Goal: Answer question/provide support: Participate in discussion

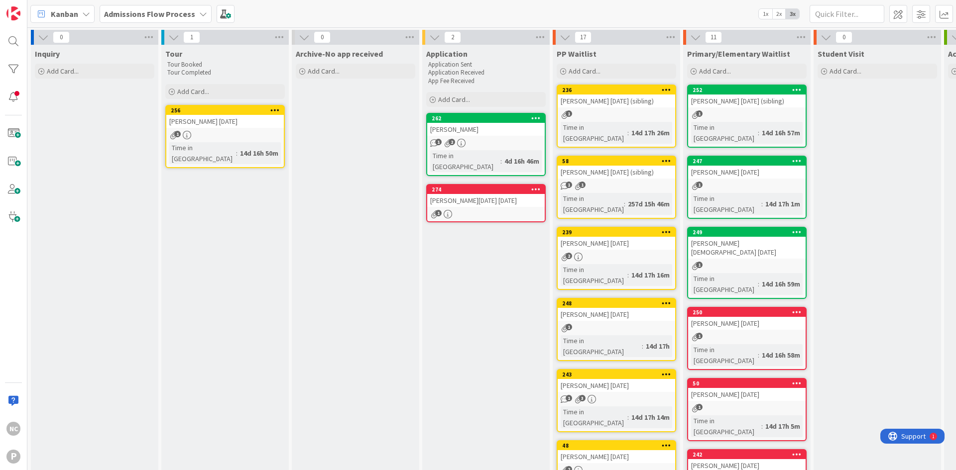
click at [459, 185] on div "274" at bounding box center [485, 189] width 117 height 9
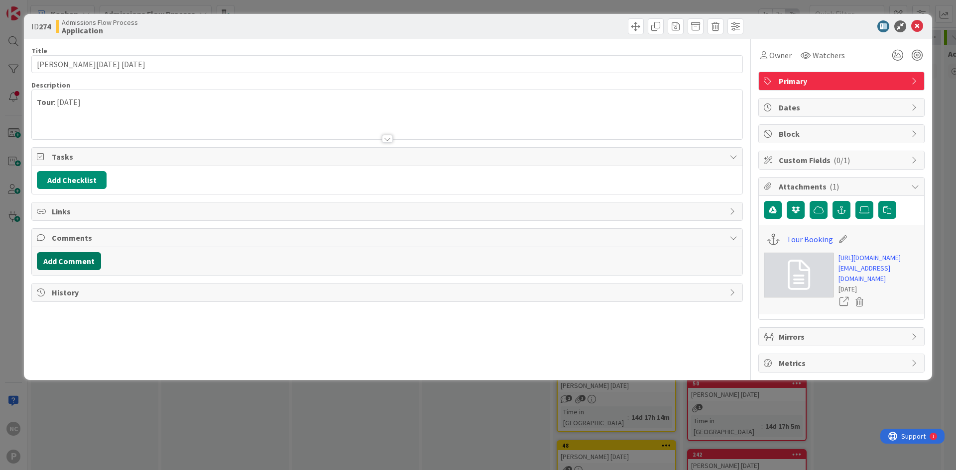
click at [73, 259] on button "Add Comment" at bounding box center [69, 261] width 64 height 18
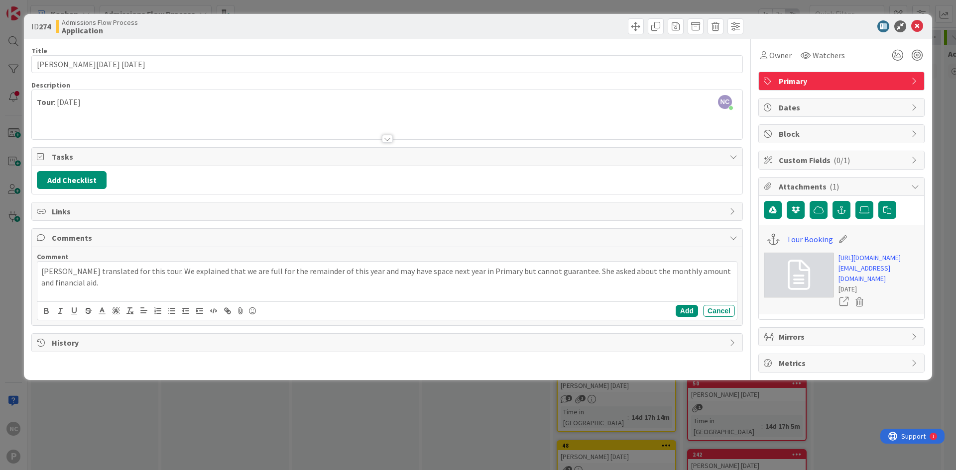
click at [269, 287] on p "[PERSON_NAME] translated for this tour. We explained that we are full for the r…" at bounding box center [387, 277] width 692 height 22
click at [685, 309] on button "Add" at bounding box center [687, 311] width 22 height 12
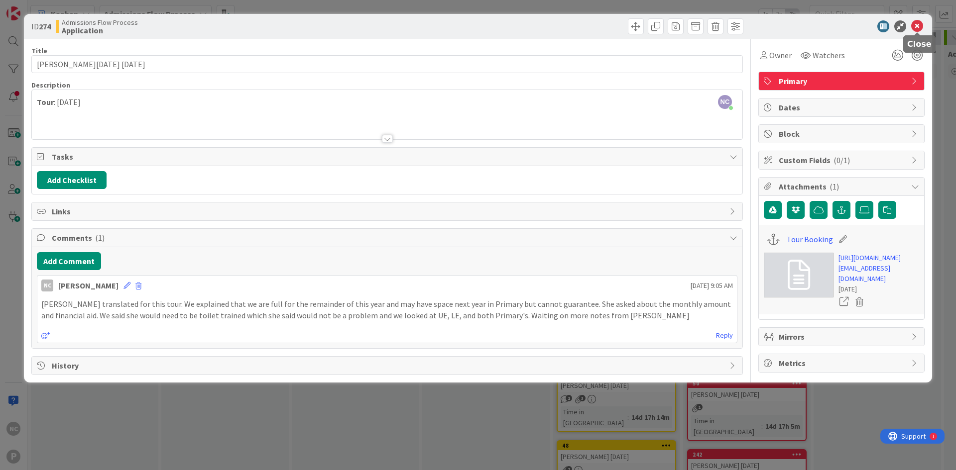
click at [919, 26] on icon at bounding box center [917, 26] width 12 height 12
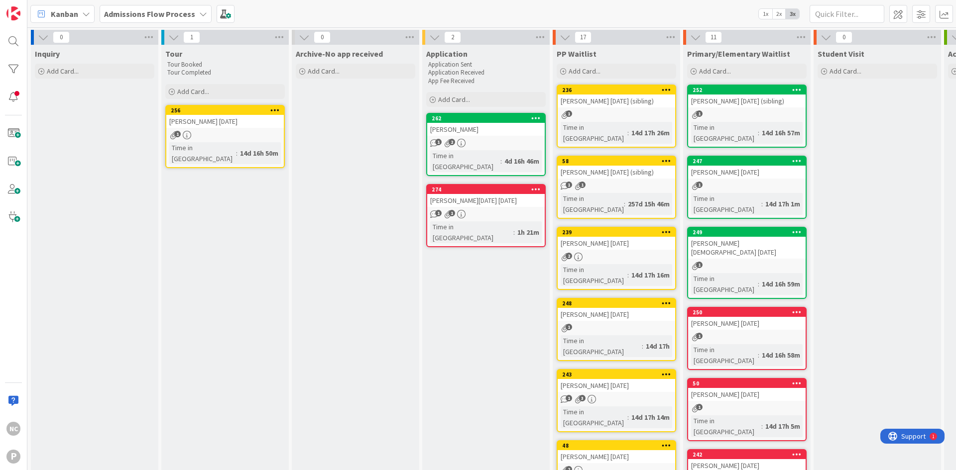
click at [474, 185] on div "274" at bounding box center [485, 189] width 117 height 9
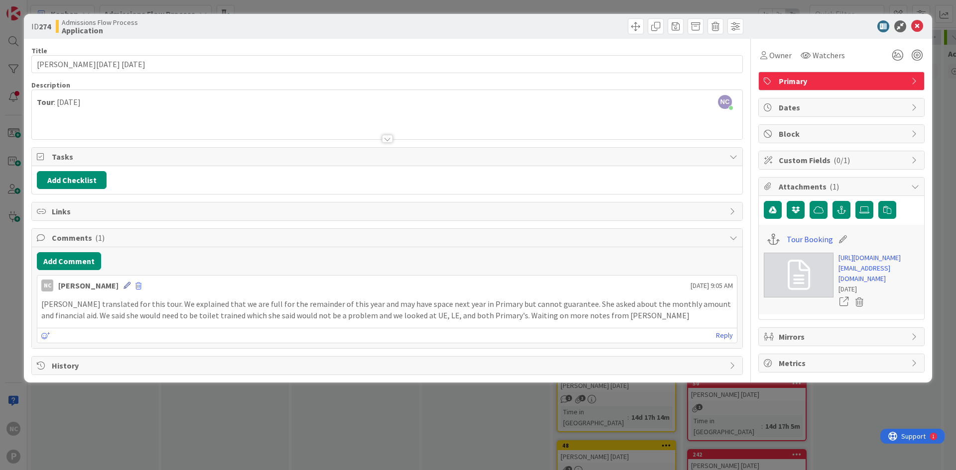
click at [123, 283] on icon at bounding box center [126, 285] width 7 height 7
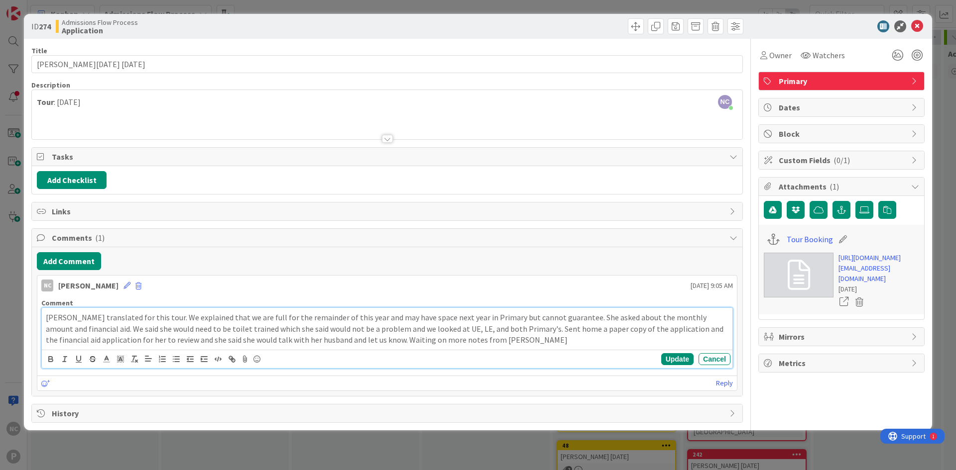
click at [489, 343] on p "[PERSON_NAME] translated for this tour. We explained that we are full for the r…" at bounding box center [387, 329] width 683 height 34
click at [668, 357] on button "Update" at bounding box center [677, 359] width 32 height 12
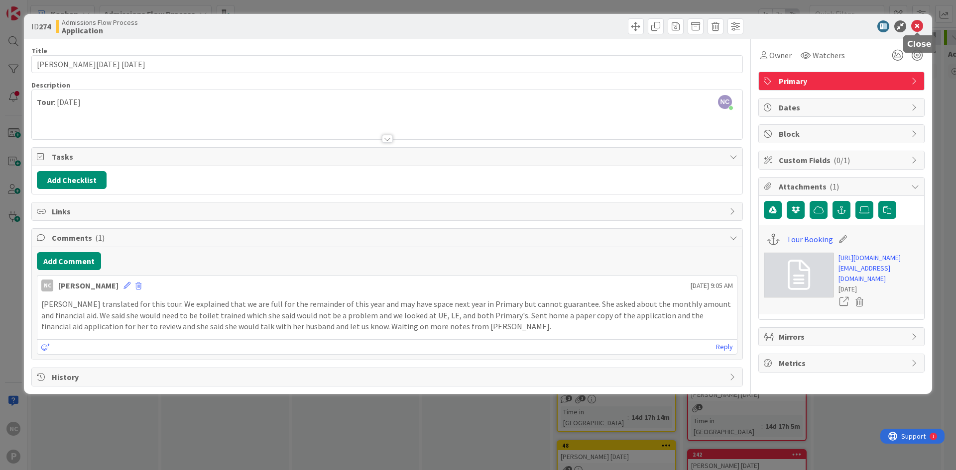
click at [919, 25] on icon at bounding box center [917, 26] width 12 height 12
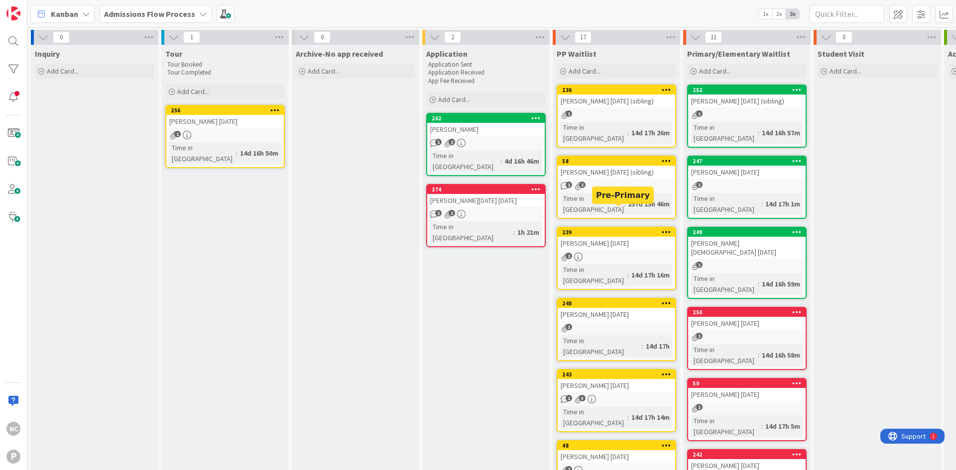
click at [618, 229] on div "239" at bounding box center [618, 232] width 113 height 7
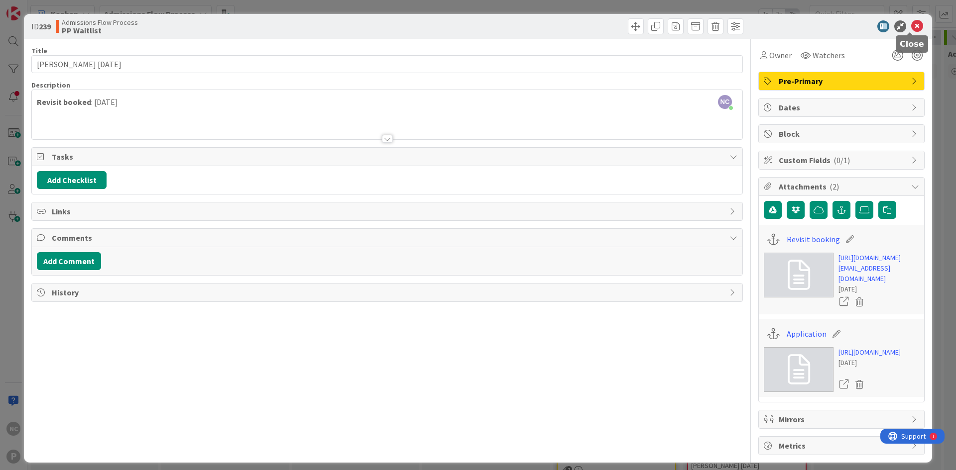
click at [911, 30] on icon at bounding box center [917, 26] width 12 height 12
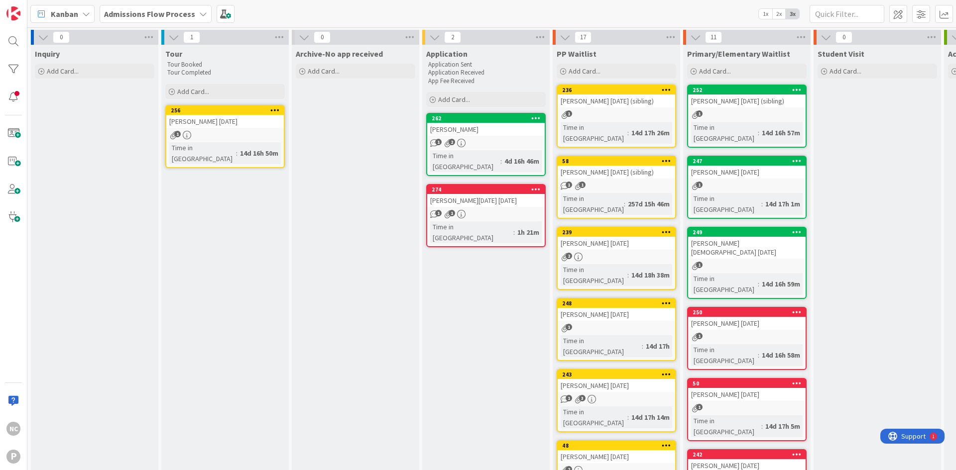
click at [160, 11] on b "Admissions Flow Process" at bounding box center [149, 14] width 91 height 10
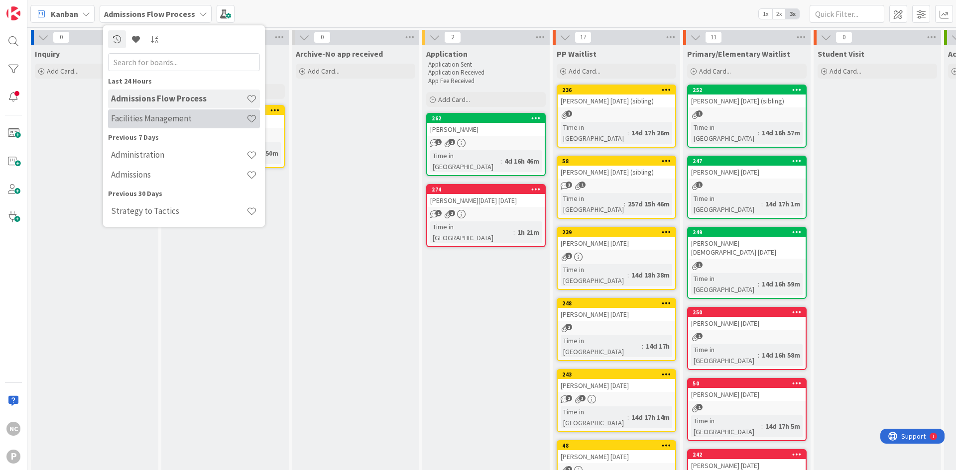
click at [180, 117] on h4 "Facilities Management" at bounding box center [178, 119] width 135 height 10
